Goal: Find specific page/section: Find specific page/section

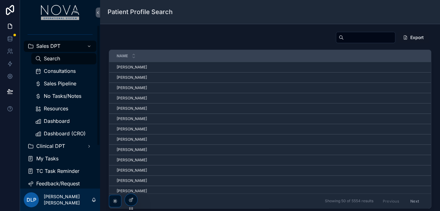
click at [128, 198] on div at bounding box center [131, 200] width 13 height 12
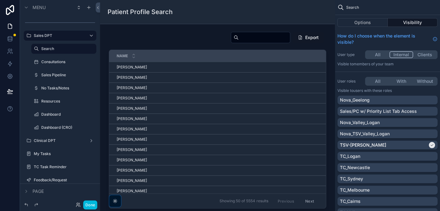
click at [94, 204] on button "Done" at bounding box center [90, 204] width 14 height 9
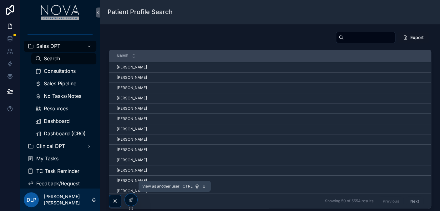
click at [0, 0] on icon at bounding box center [0, 0] width 0 height 0
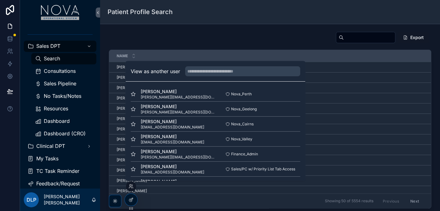
click at [202, 69] on input "text" at bounding box center [242, 71] width 115 height 10
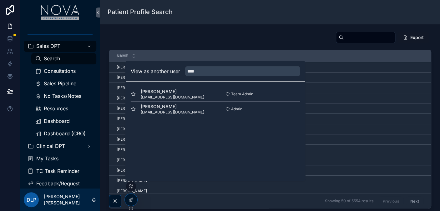
type input "****"
click at [0, 0] on button "Select" at bounding box center [0, 0] width 0 height 0
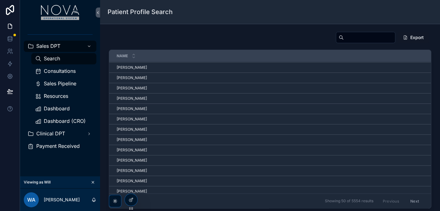
scroll to position [35, 0]
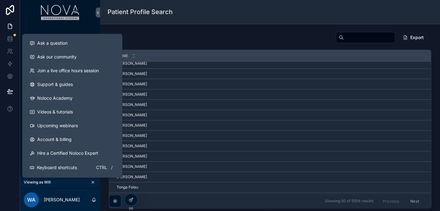
click at [7, 139] on div at bounding box center [10, 105] width 20 height 211
click at [5, 151] on div at bounding box center [10, 105] width 20 height 211
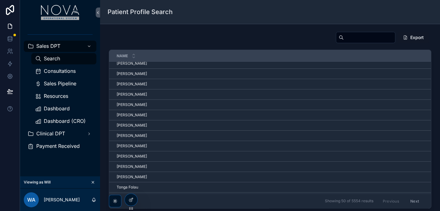
click at [63, 105] on span "Dashboard" at bounding box center [57, 108] width 26 height 7
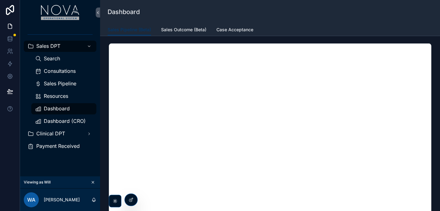
click at [178, 31] on span "Sales Outcome (Beta)" at bounding box center [183, 30] width 45 height 6
click at [235, 35] on link "Case Acceptance" at bounding box center [234, 30] width 37 height 13
